Goal: Information Seeking & Learning: Learn about a topic

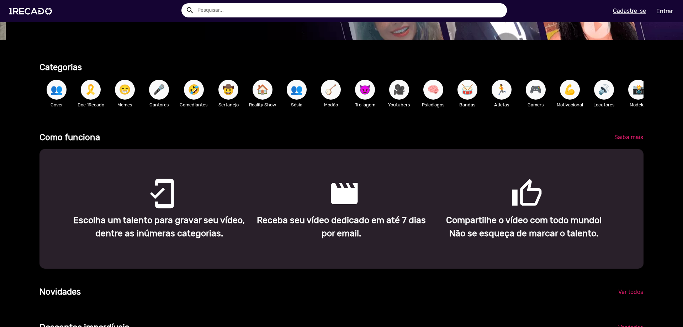
scroll to position [0, 677]
click at [501, 94] on span "🏃" at bounding box center [501, 90] width 12 height 20
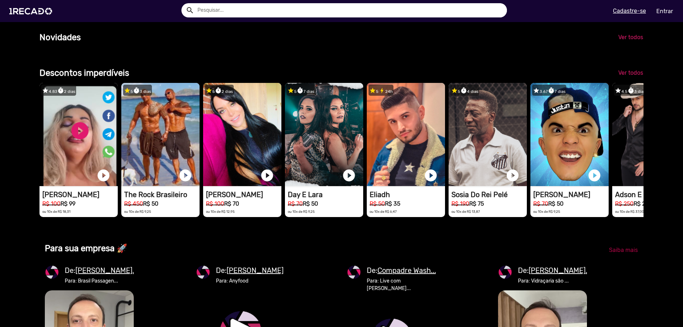
scroll to position [0, 2032]
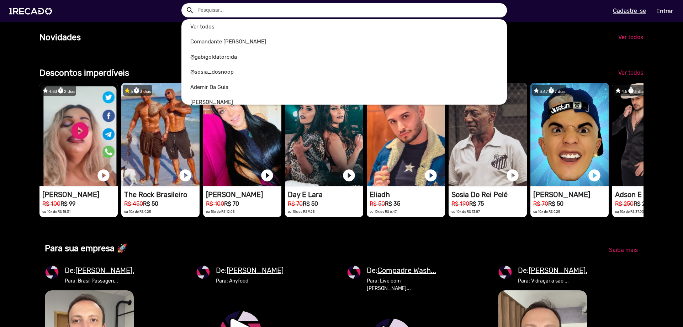
click at [218, 9] on input "text" at bounding box center [349, 10] width 315 height 14
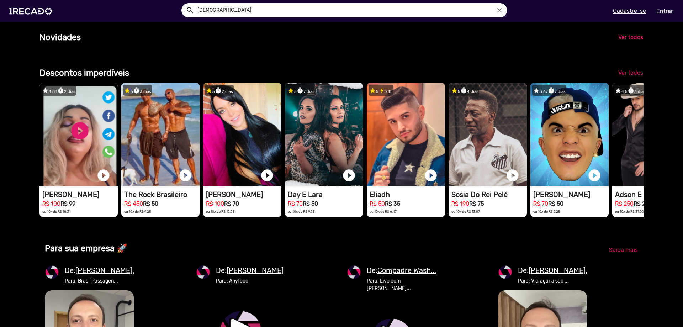
type input "[DEMOGRAPHIC_DATA]"
click at [183, 4] on button "search" at bounding box center [189, 10] width 12 height 12
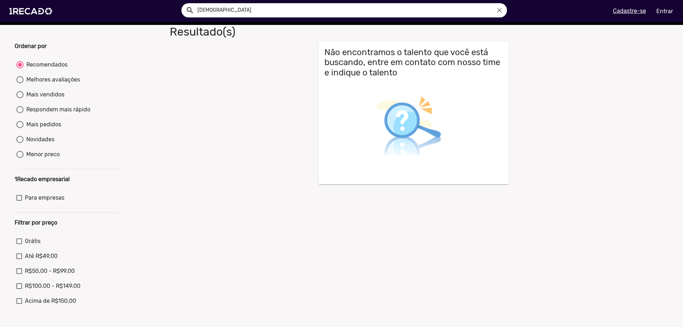
scroll to position [190, 0]
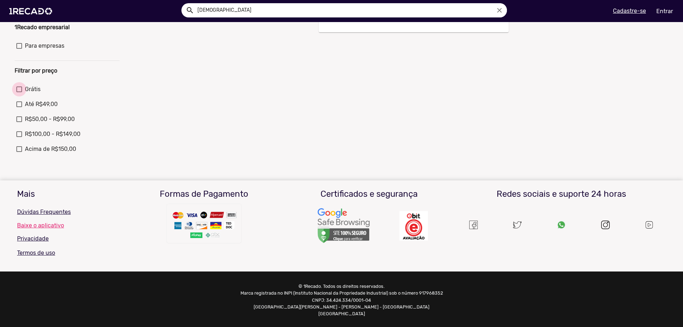
click at [20, 92] on div at bounding box center [19, 89] width 6 height 6
click at [19, 92] on input "Grátis" at bounding box center [19, 92] width 0 height 0
checkbox input "true"
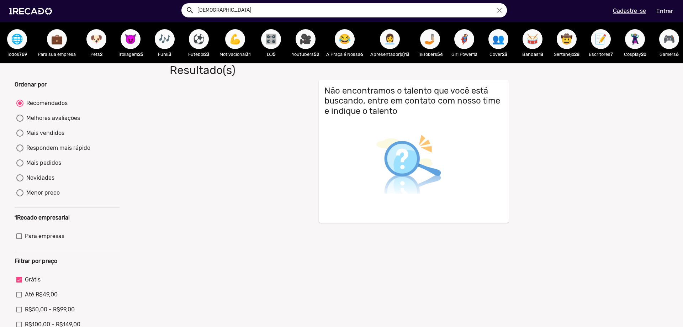
drag, startPoint x: 213, startPoint y: 12, endPoint x: 174, endPoint y: 16, distance: 39.6
click at [181, 16] on ng-autocomplete "[DEMOGRAPHIC_DATA] close" at bounding box center [343, 10] width 325 height 14
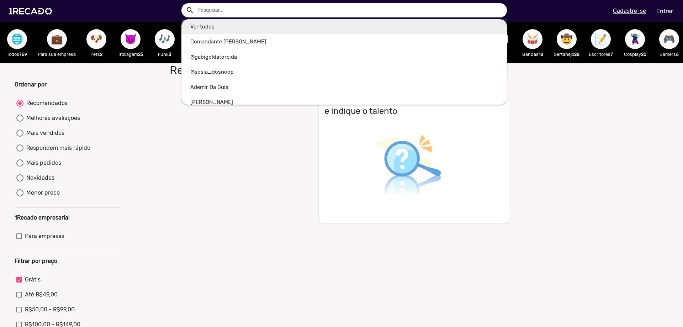
click at [208, 23] on link "Ver todos" at bounding box center [343, 26] width 325 height 15
type input "Ver todos"
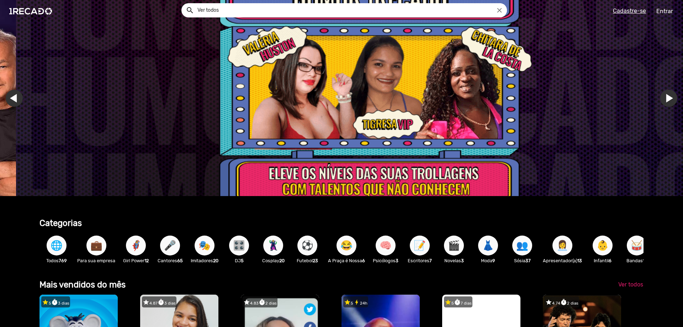
drag, startPoint x: 587, startPoint y: 253, endPoint x: 453, endPoint y: 255, distance: 134.4
click at [453, 255] on div "🌐 Todos 769 💼 Para sua empresa 🦸‍♀️ Girl Power 12 🎤 Cantores 65 🎭 Imitadores 20…" at bounding box center [341, 248] width 604 height 41
click at [676, 97] on link "Ir para o primeiro slide" at bounding box center [684, 98] width 17 height 17
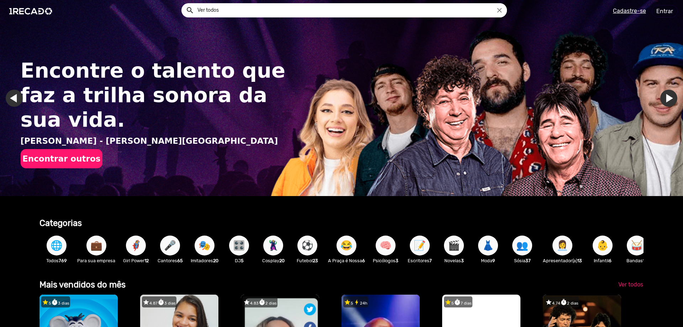
click at [75, 149] on button "Encontrar outros" at bounding box center [62, 158] width 82 height 19
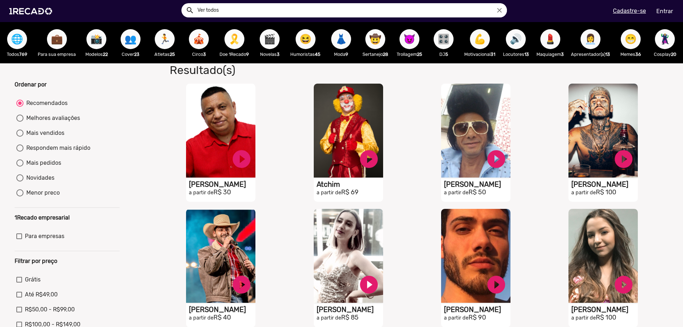
click at [38, 137] on div "Mais vendidos" at bounding box center [43, 133] width 41 height 9
click at [20, 137] on input "Mais vendidos" at bounding box center [20, 137] width 0 height 0
radio input "true"
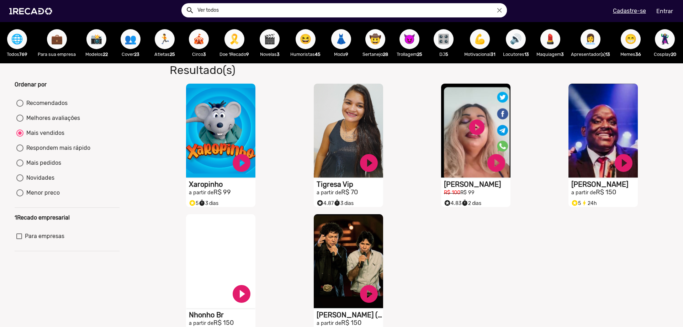
click at [482, 42] on span "💪" at bounding box center [480, 39] width 12 height 20
radio input "true"
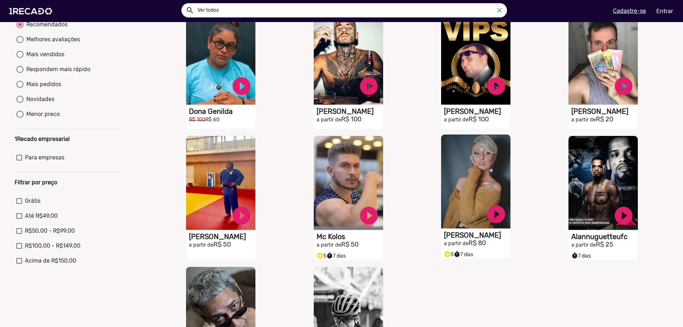
scroll to position [213, 0]
